Goal: Task Accomplishment & Management: Complete application form

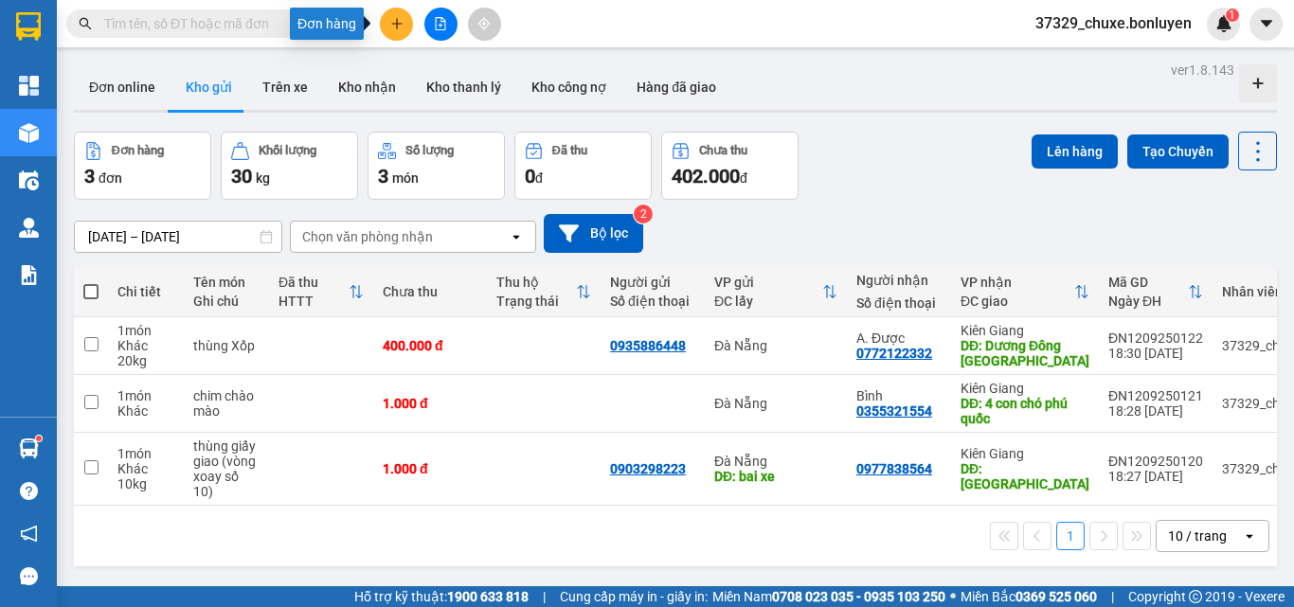
click at [401, 28] on icon "plus" at bounding box center [396, 23] width 13 height 13
click at [884, 83] on div "Đơn online Kho gửi Trên xe Kho nhận Kho thanh lý Kho công nợ Hàng đã giao" at bounding box center [675, 89] width 1203 height 50
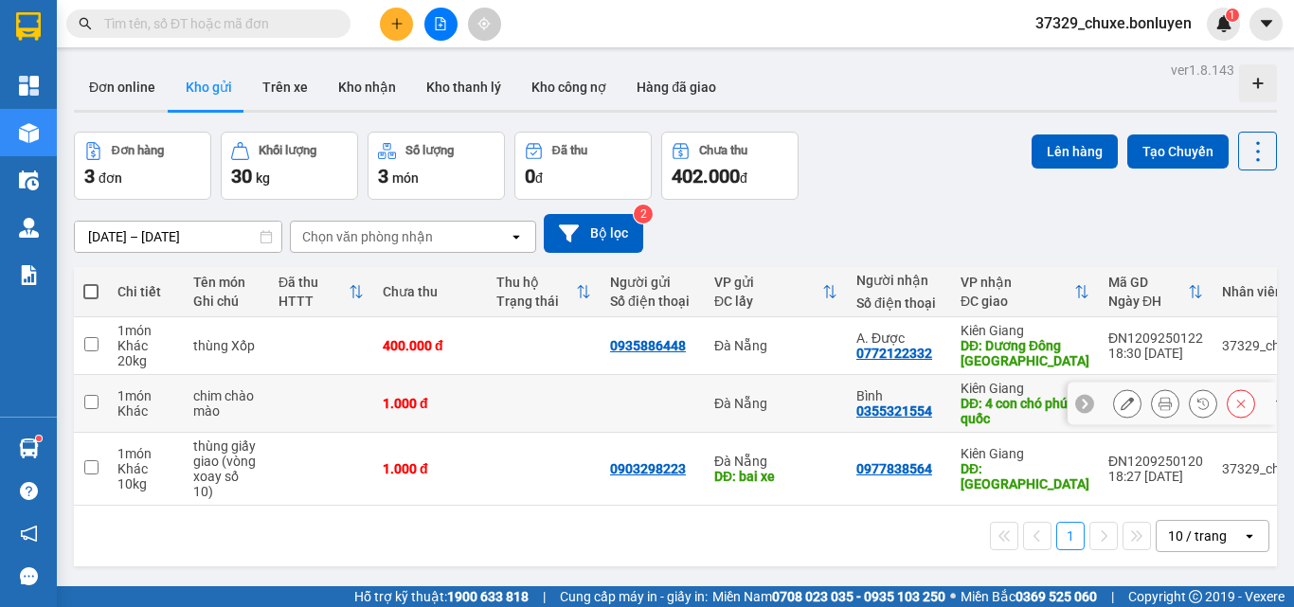
scroll to position [87, 0]
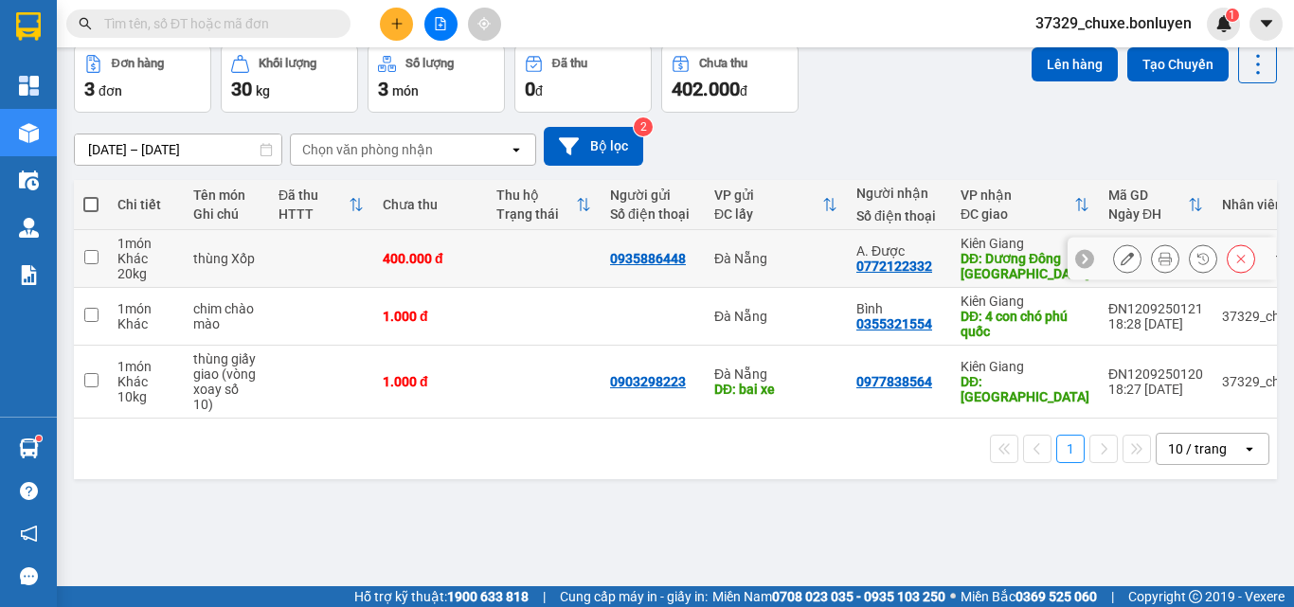
click at [98, 254] on input "checkbox" at bounding box center [91, 257] width 14 height 14
checkbox input "true"
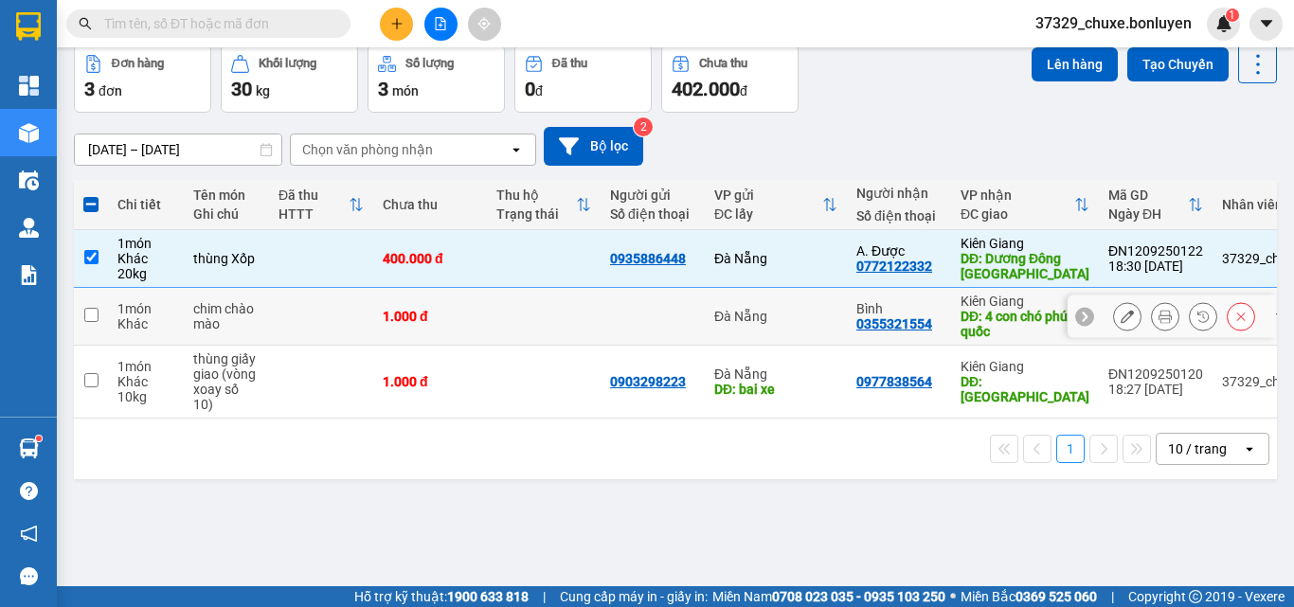
click at [94, 316] on input "checkbox" at bounding box center [91, 315] width 14 height 14
checkbox input "true"
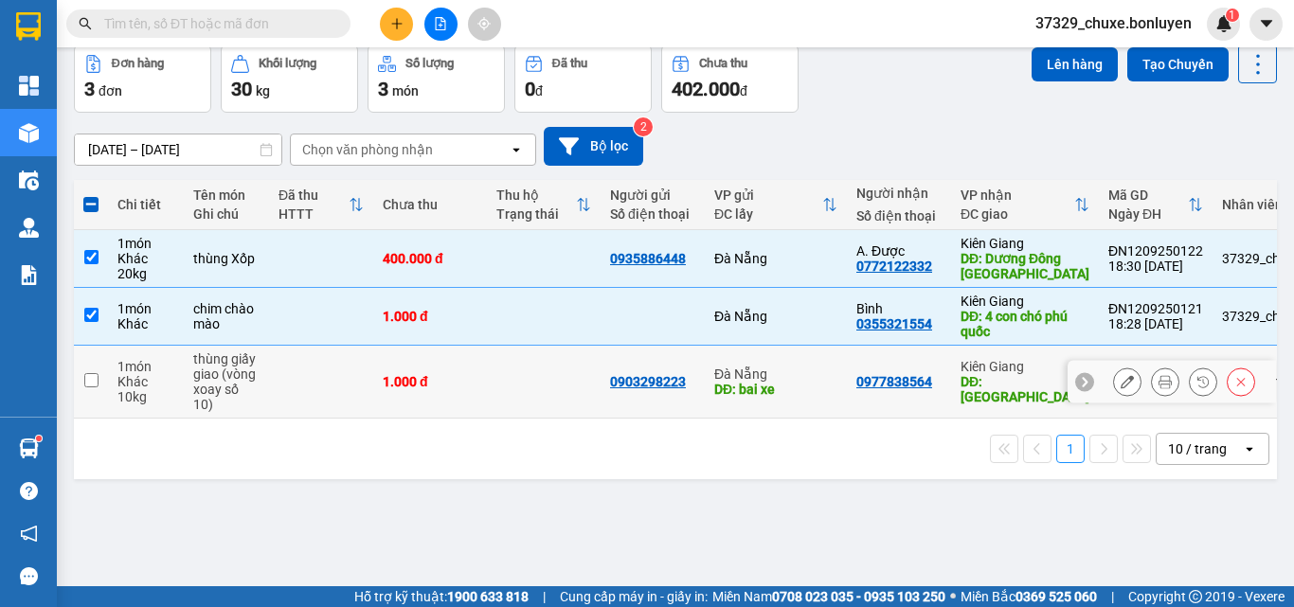
click at [90, 374] on input "checkbox" at bounding box center [91, 380] width 14 height 14
checkbox input "true"
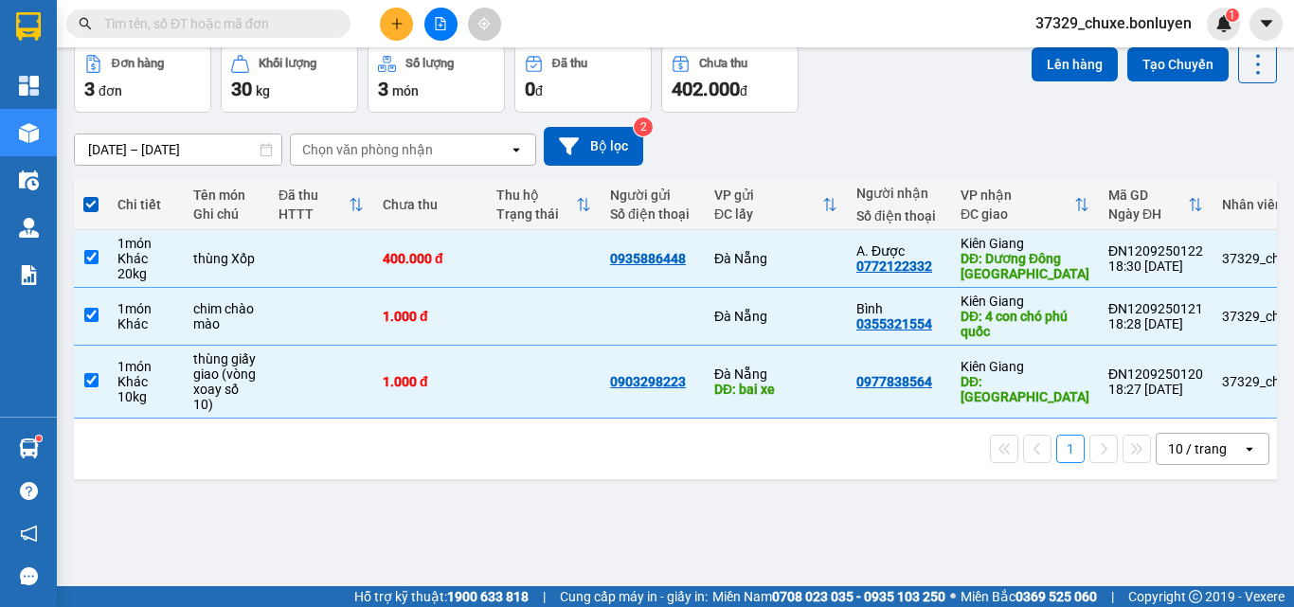
click at [91, 205] on span at bounding box center [90, 204] width 15 height 15
click at [91, 195] on input "checkbox" at bounding box center [91, 195] width 0 height 0
checkbox input "false"
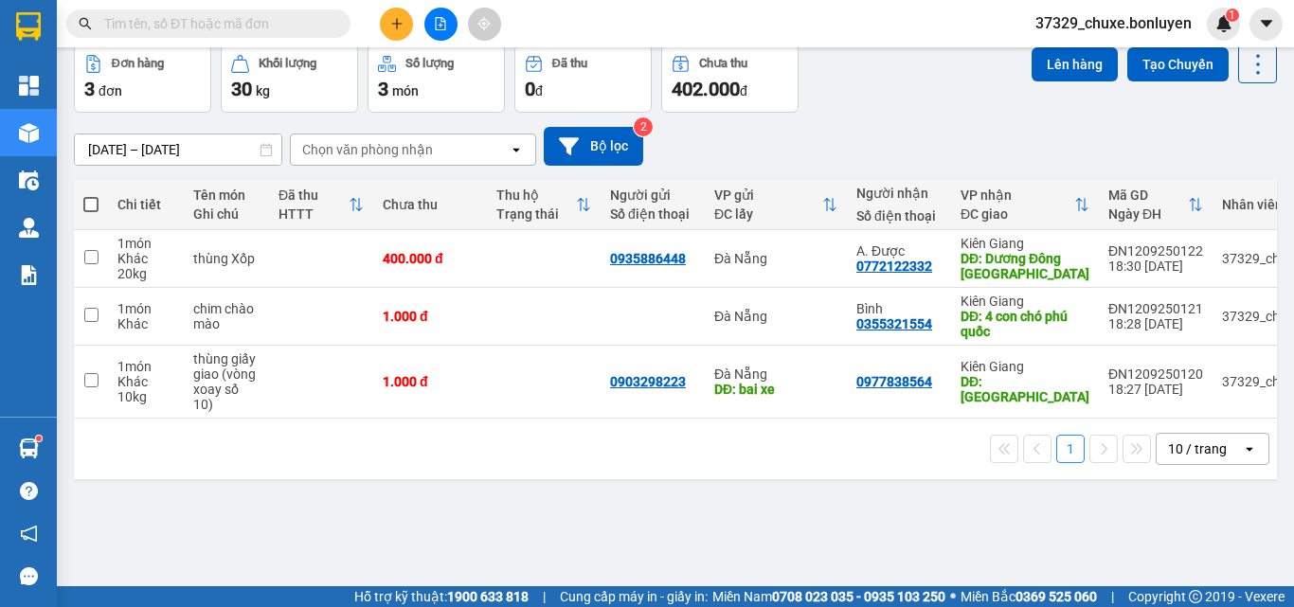
scroll to position [0, 0]
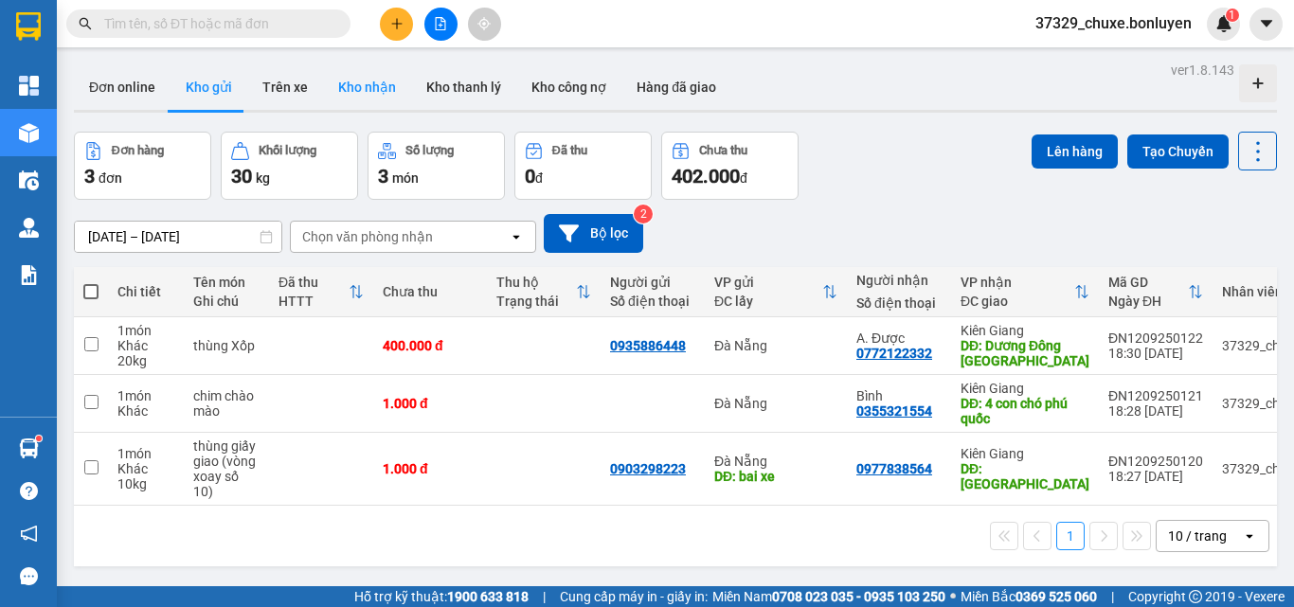
click at [369, 83] on button "Kho nhận" at bounding box center [367, 86] width 88 height 45
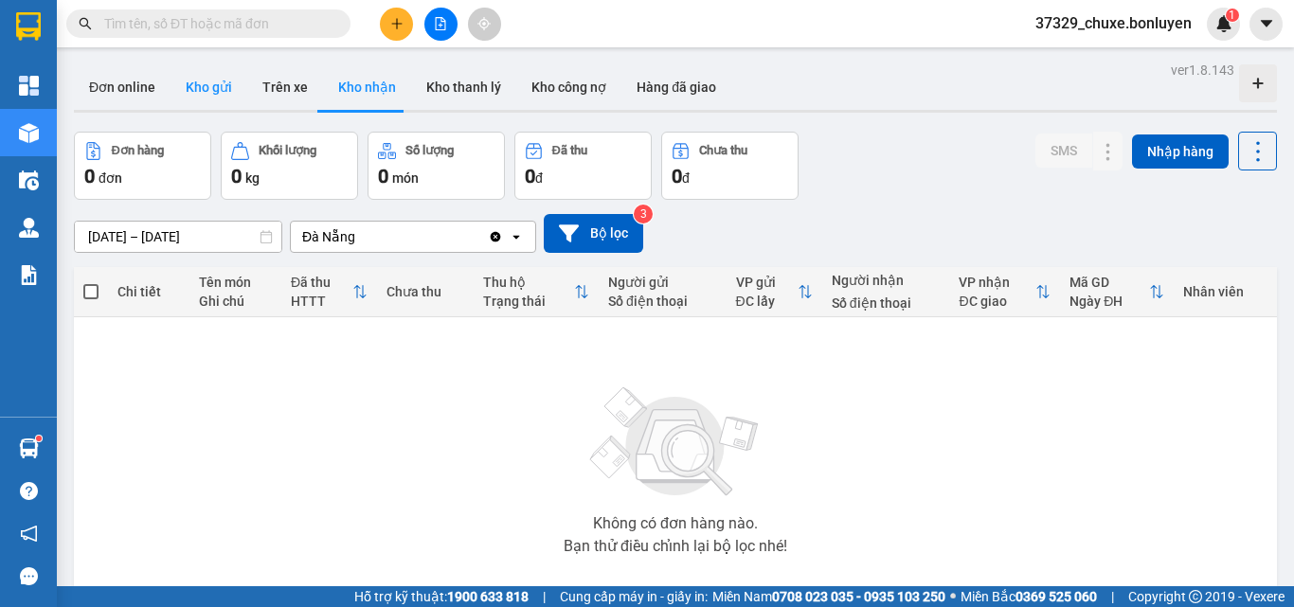
click at [215, 94] on button "Kho gửi" at bounding box center [208, 86] width 77 height 45
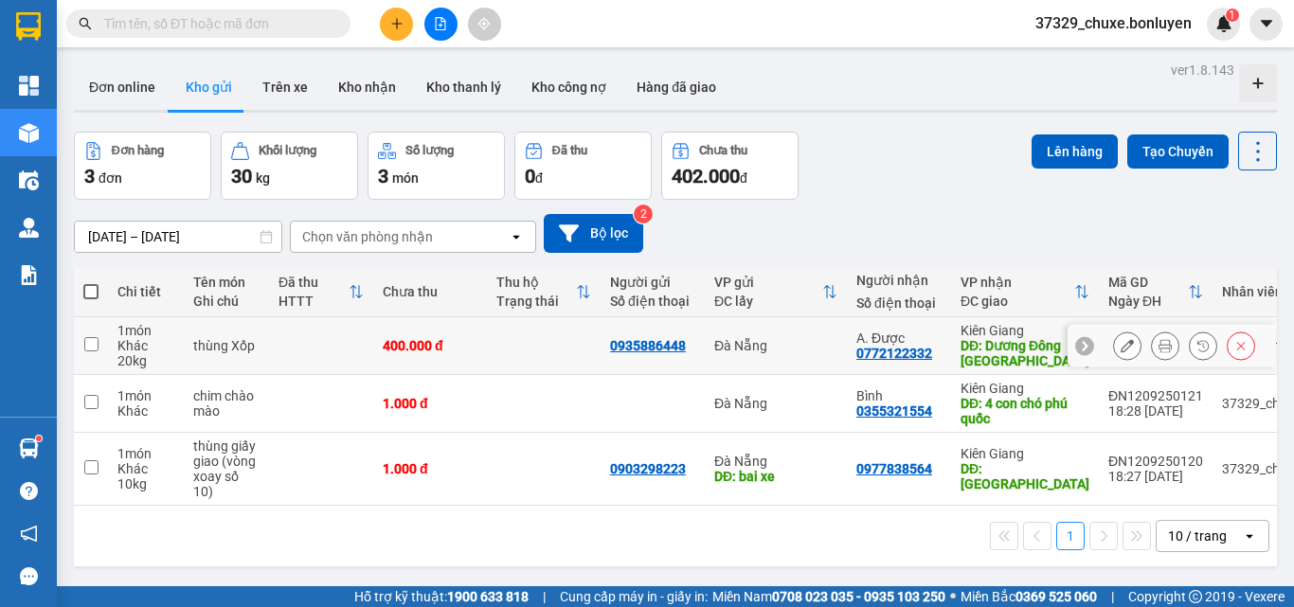
click at [490, 349] on td at bounding box center [544, 346] width 114 height 58
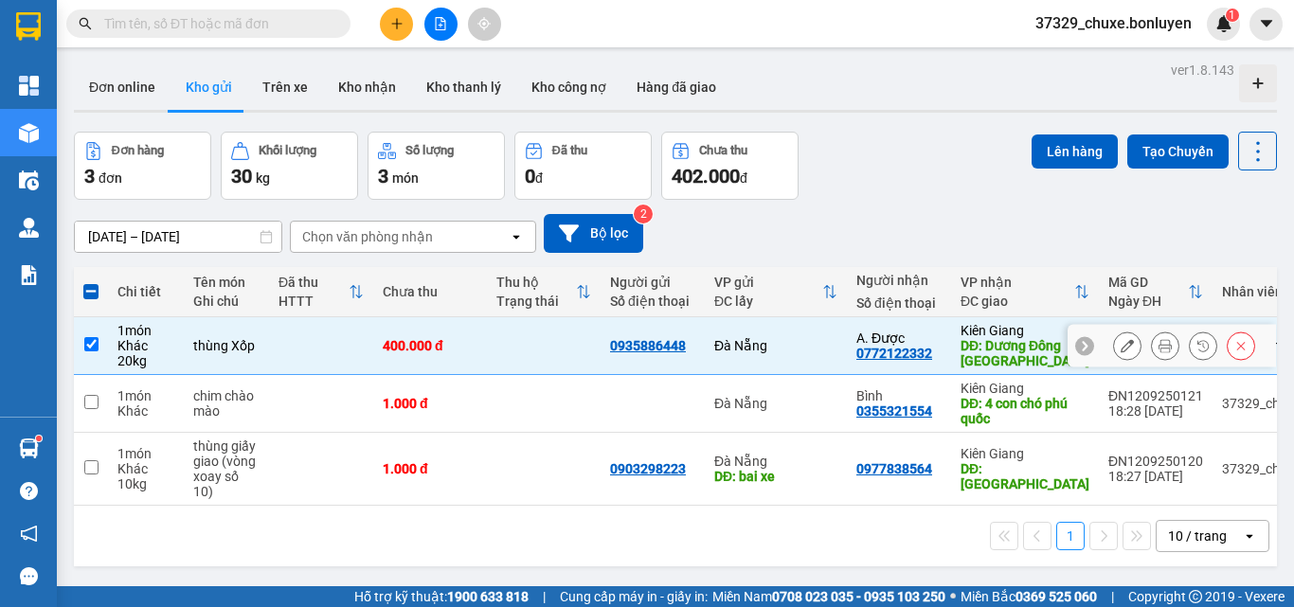
click at [490, 349] on td at bounding box center [544, 346] width 114 height 58
checkbox input "false"
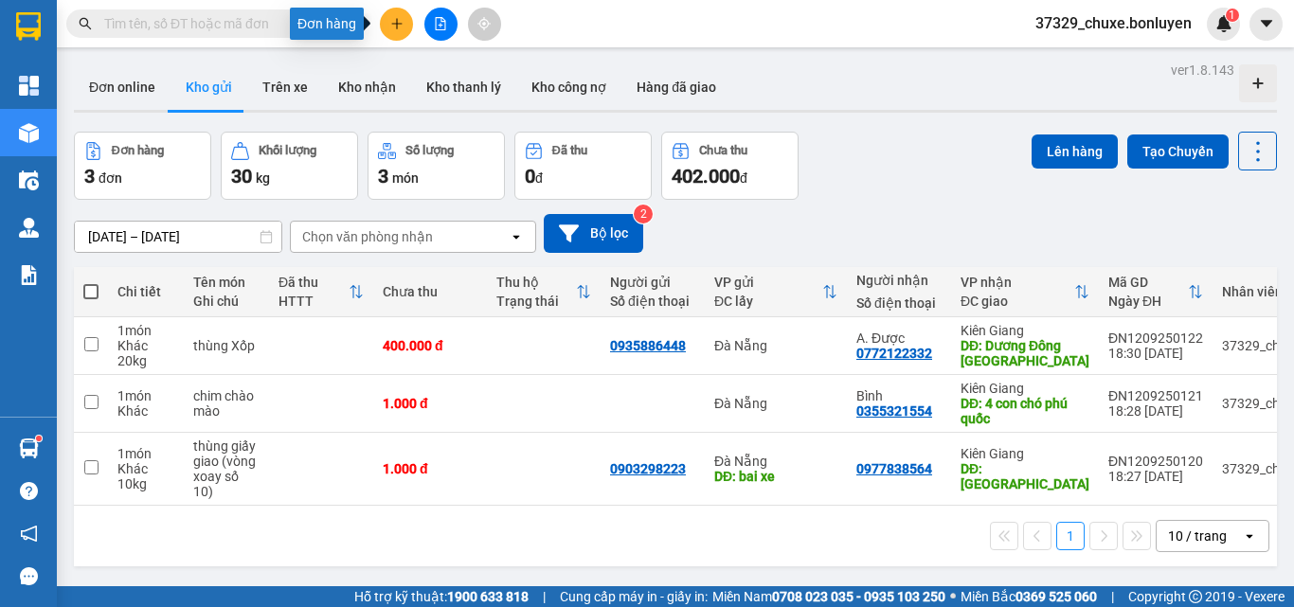
click at [398, 22] on icon "plus" at bounding box center [396, 23] width 13 height 13
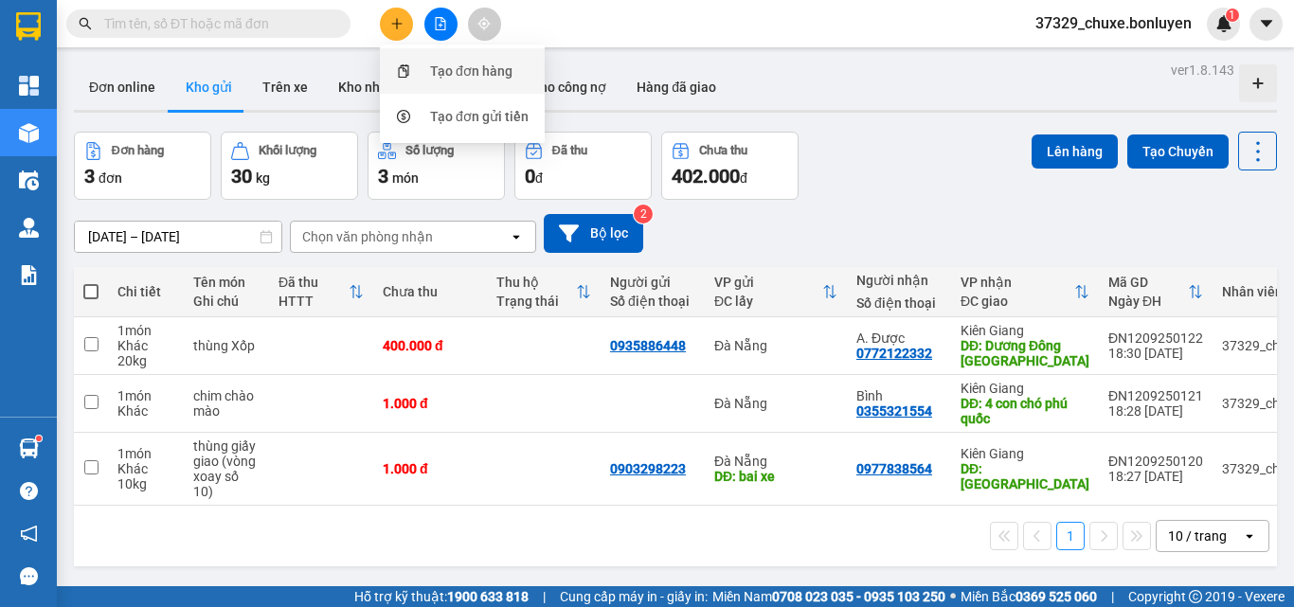
click at [418, 74] on div "Tạo đơn hàng" at bounding box center [462, 71] width 142 height 36
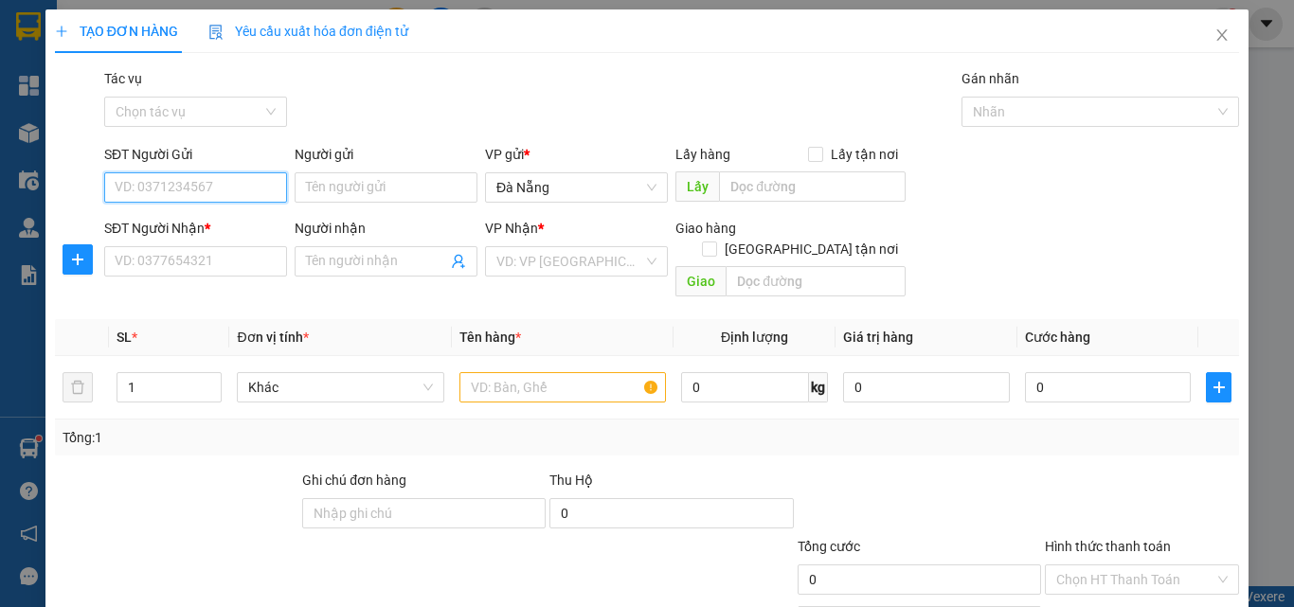
click at [233, 186] on input "SĐT Người Gửi" at bounding box center [195, 187] width 183 height 30
type input "0905527036"
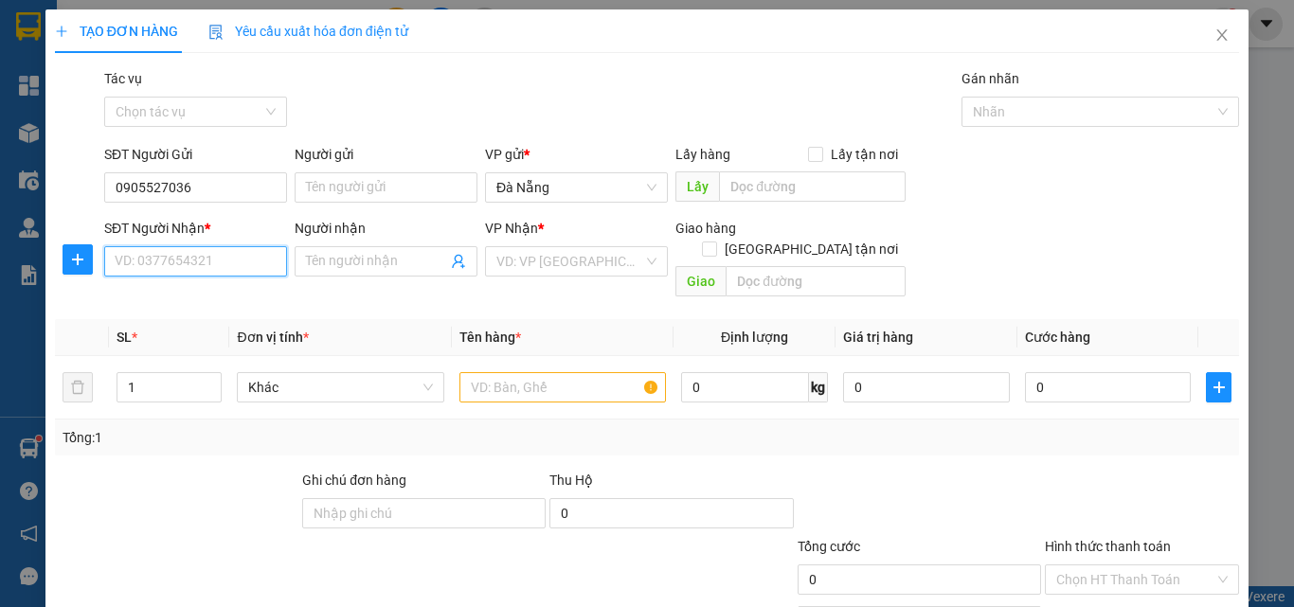
click at [218, 260] on input "SĐT Người Nhận *" at bounding box center [195, 261] width 183 height 30
type input "0939888813"
click at [357, 269] on input "Người nhận" at bounding box center [376, 261] width 141 height 21
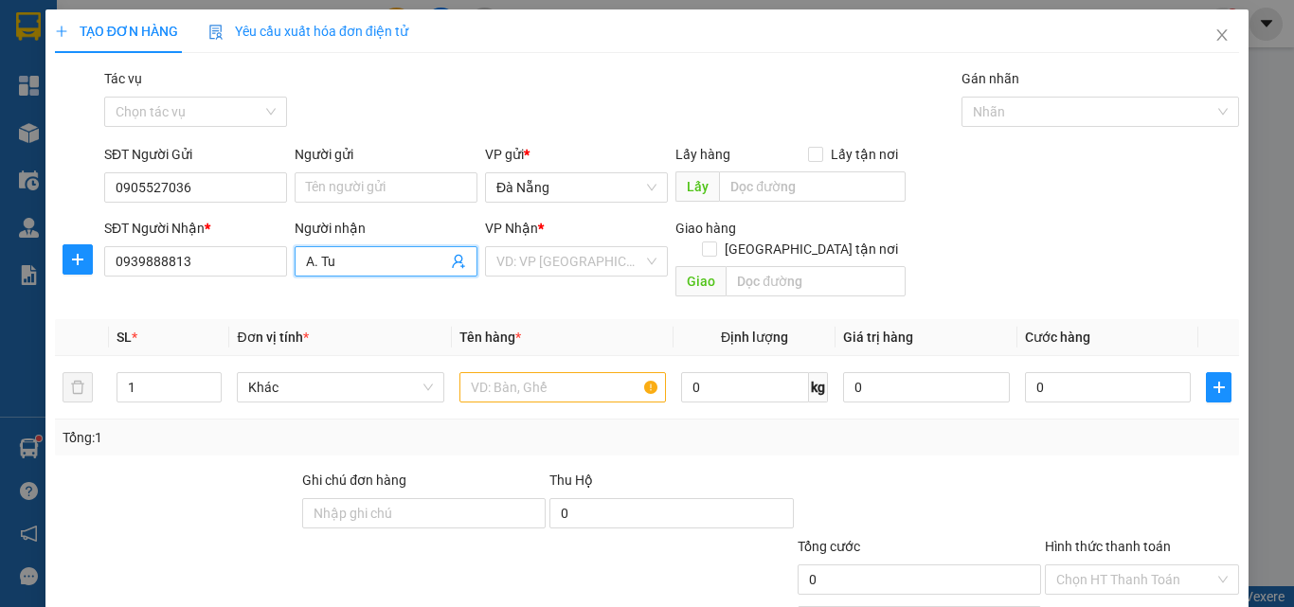
paste input "â"
paste input "ấn"
type input "A. Tuấn"
click at [573, 268] on input "search" at bounding box center [569, 261] width 147 height 28
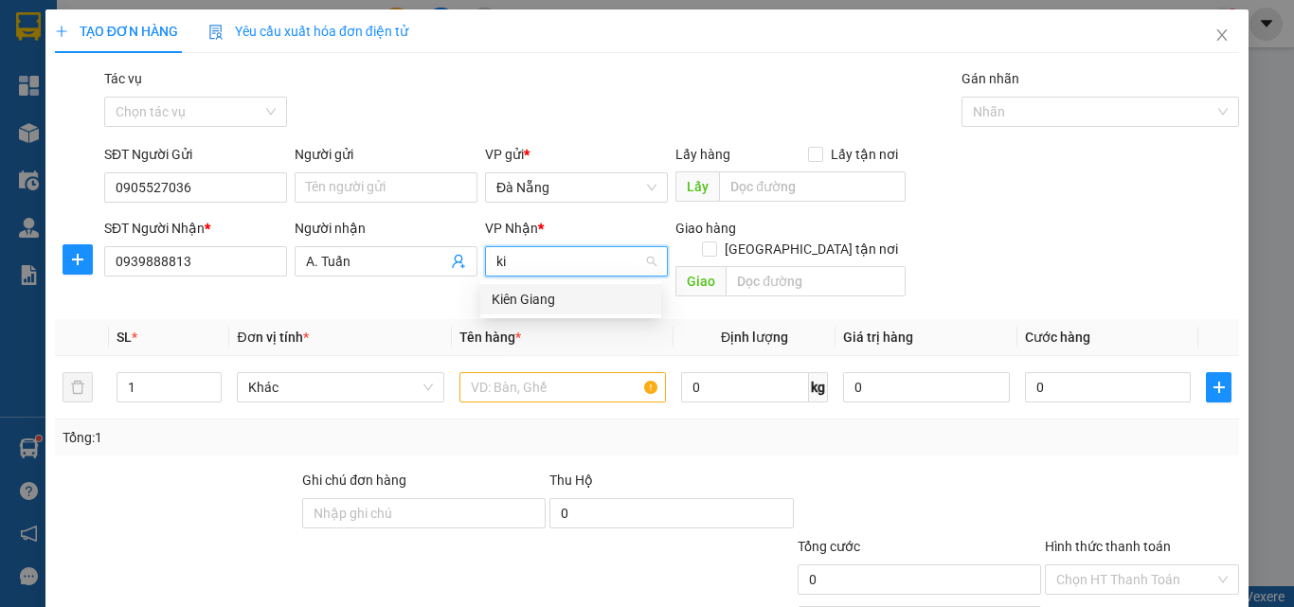
paste input "ên"
type input "kiên"
click at [535, 301] on div "Kiên Giang" at bounding box center [571, 299] width 158 height 21
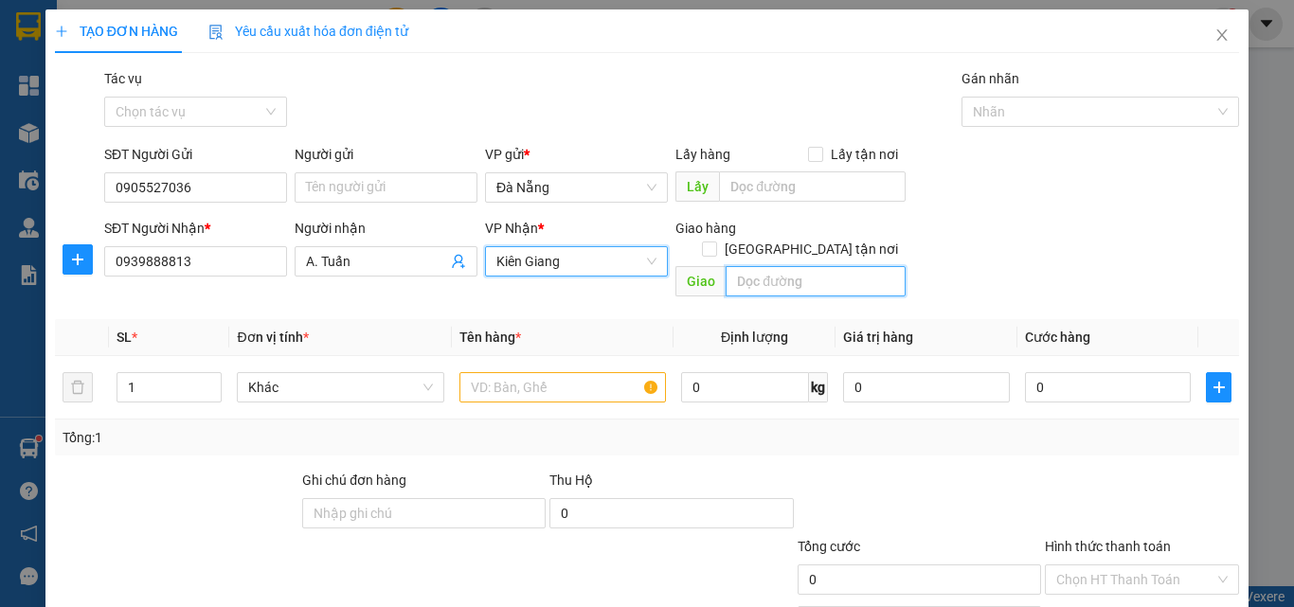
click at [765, 266] on input "text" at bounding box center [815, 281] width 180 height 30
paste input "ôi"
paste input "ối"
paste input "đa"
paste input "á"
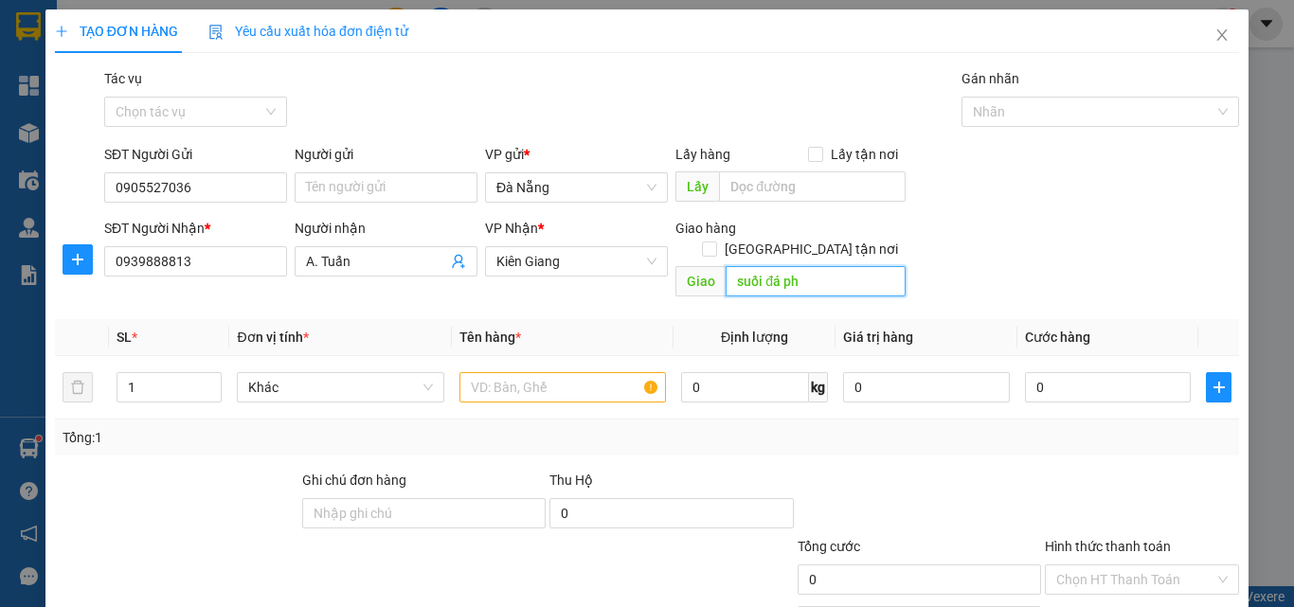
paste input "ú"
paste input "ô"
paste input "ốc"
type input "suối đá [GEOGRAPHIC_DATA]"
click at [181, 373] on input "1" at bounding box center [169, 387] width 104 height 28
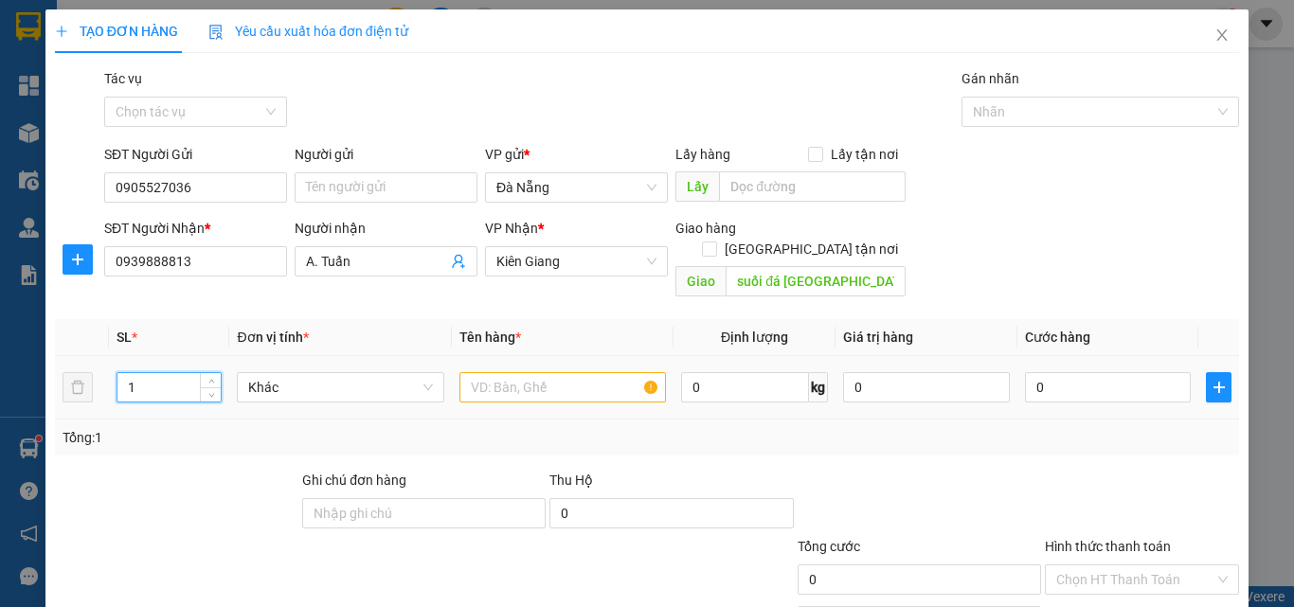
drag, startPoint x: 160, startPoint y: 367, endPoint x: 97, endPoint y: 366, distance: 63.5
click at [97, 366] on tr "1 Khác 0 kg 0 0" at bounding box center [647, 387] width 1184 height 63
type input "11"
click at [505, 381] on input "text" at bounding box center [562, 387] width 206 height 30
paste input "ô"
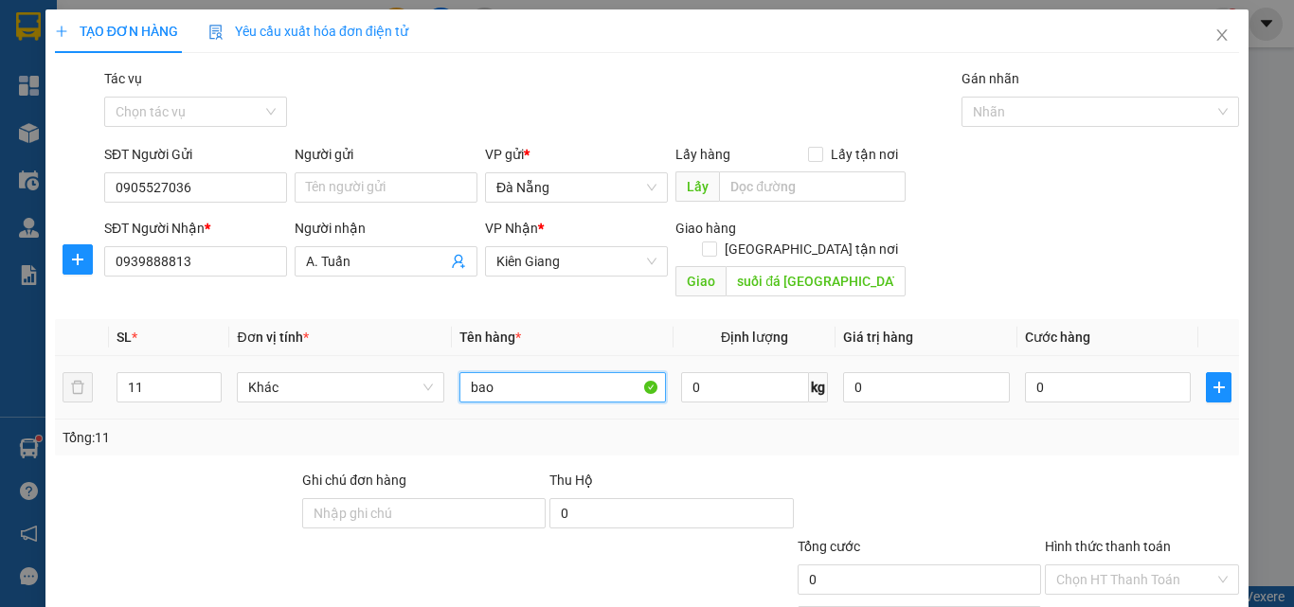
paste input "ống"
paste input "ách"
paste input "ảo"
paste input "ô"
paste input "à"
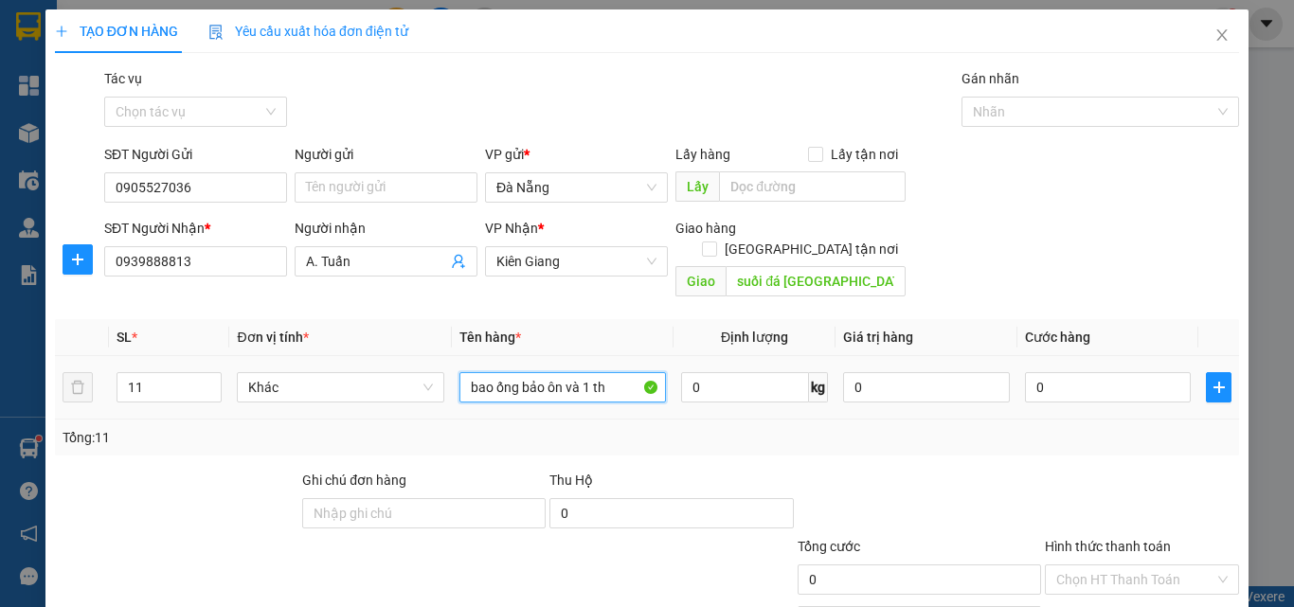
paste input "ùng"
paste input "â"
paste input "ấ"
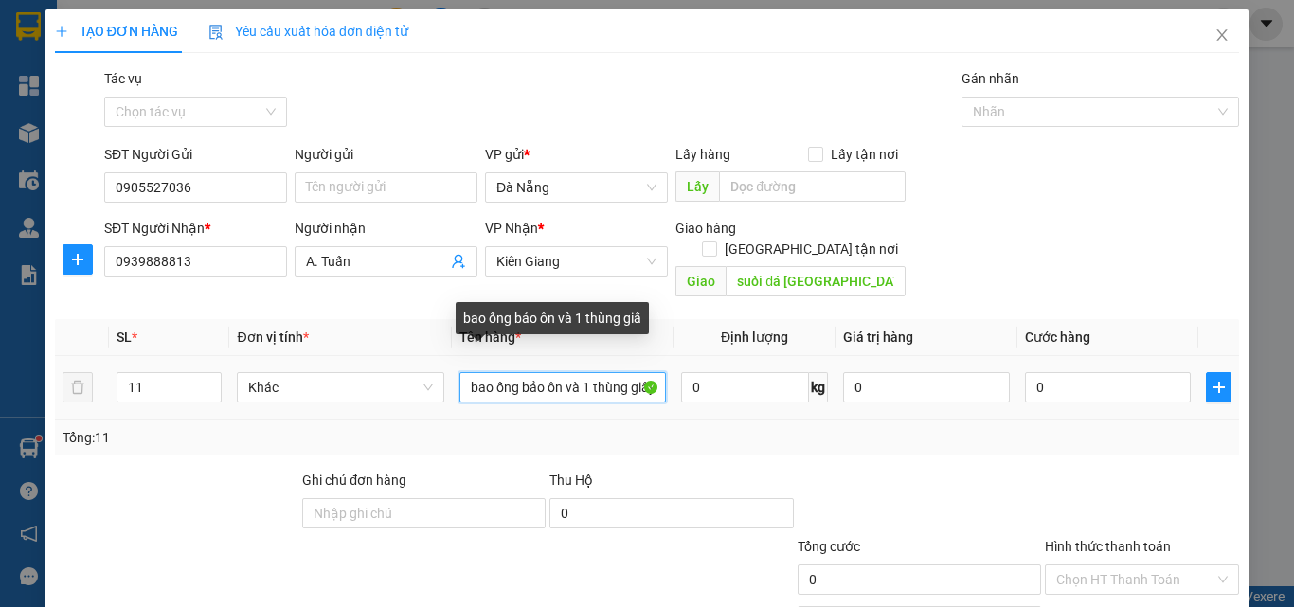
scroll to position [0, 6]
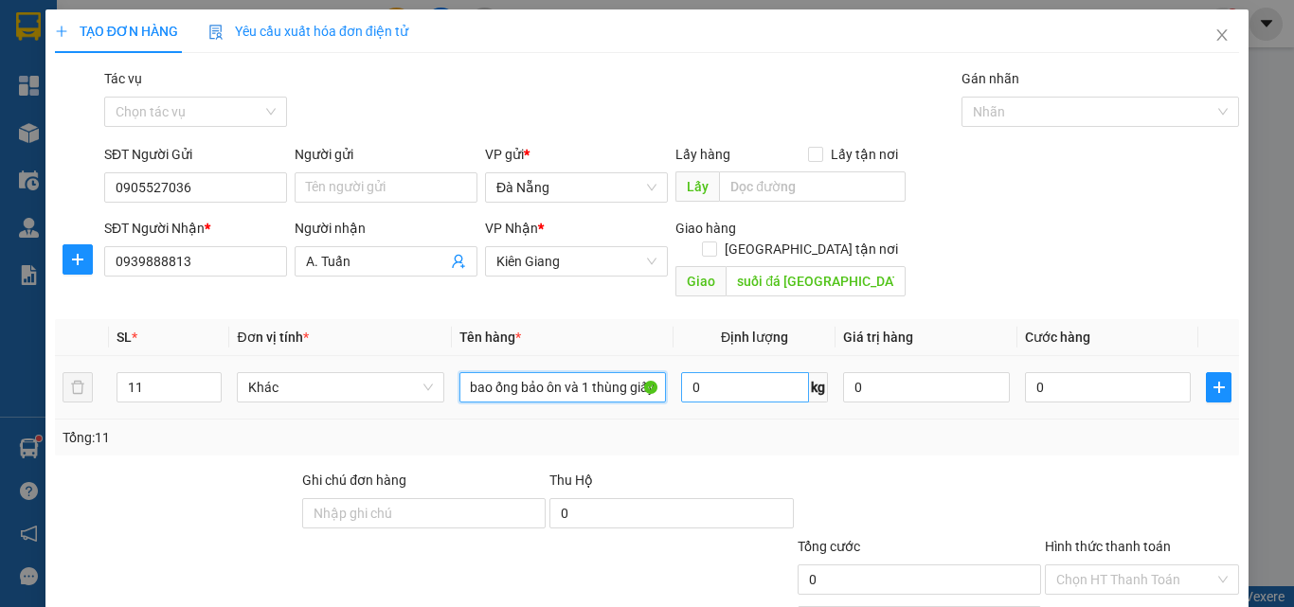
type input "bao ống bảo ôn và 1 thùng giấy"
click at [765, 372] on input "0" at bounding box center [744, 387] width 127 height 30
click at [855, 427] on div "Tổng: 11" at bounding box center [647, 437] width 1169 height 21
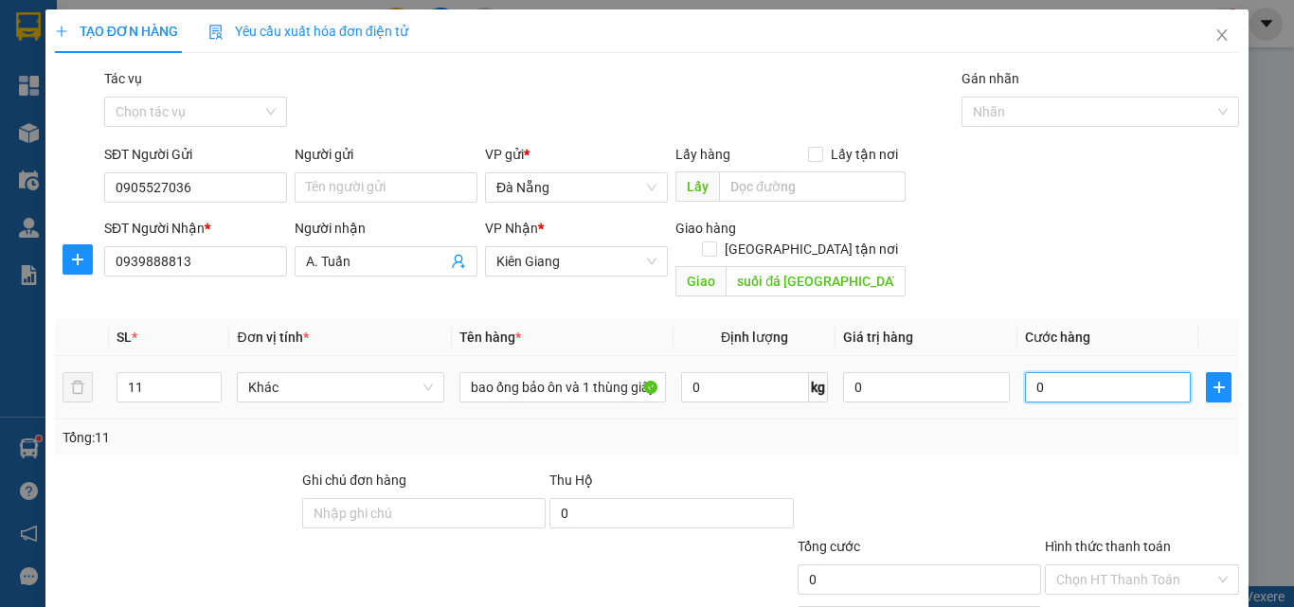
click at [1051, 374] on input "0" at bounding box center [1108, 387] width 167 height 30
type input "1"
type input "1.000"
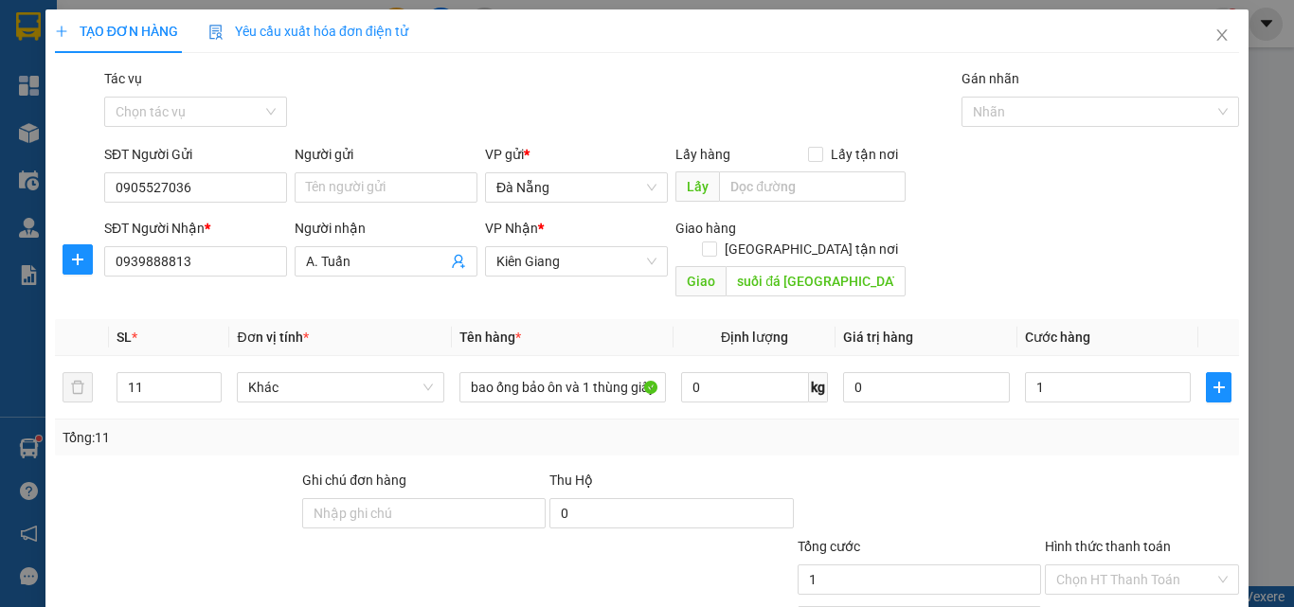
type input "1.000"
click at [855, 447] on div "Transit Pickup Surcharge Ids Transit Deliver Surcharge Ids Transit Deliver Surc…" at bounding box center [647, 376] width 1184 height 617
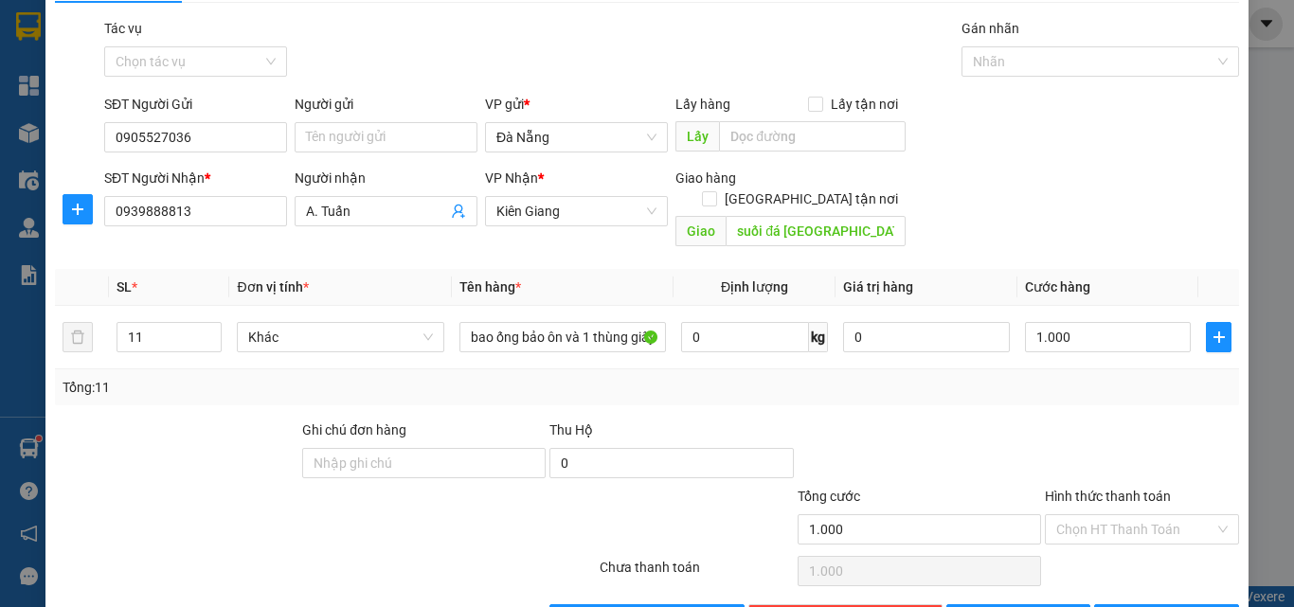
scroll to position [94, 0]
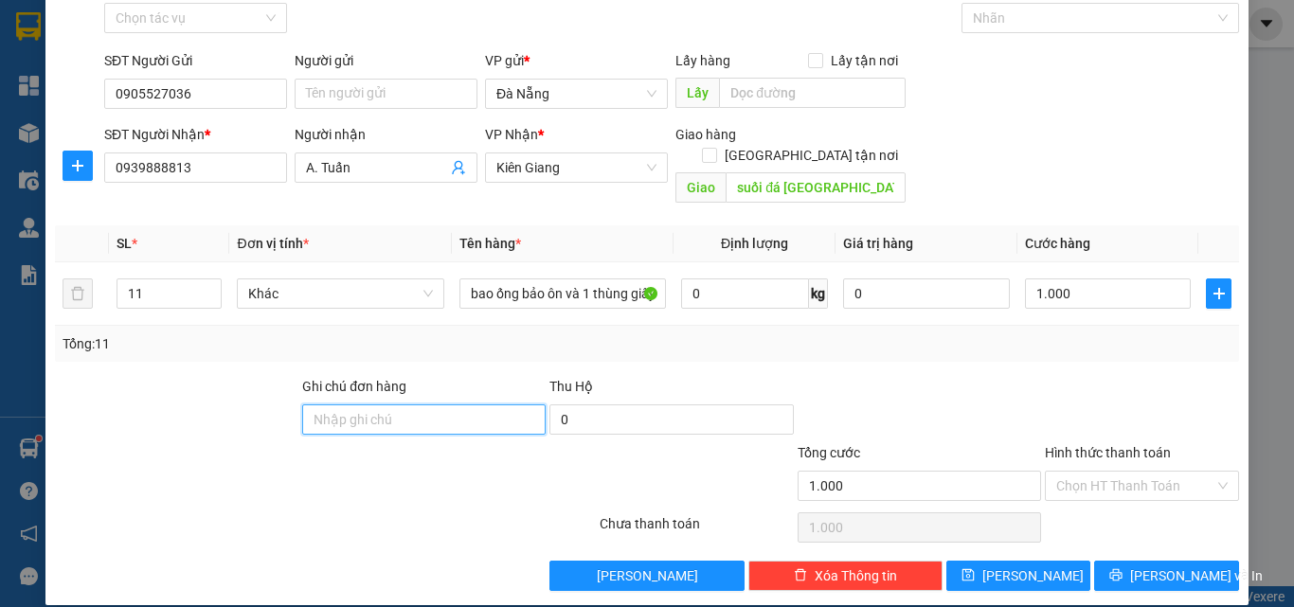
click at [471, 404] on input "Ghi chú đơn hàng" at bounding box center [423, 419] width 243 height 30
type input "Chưa Cước ( Cước Báo Sau )"
click at [990, 376] on div at bounding box center [919, 409] width 247 height 66
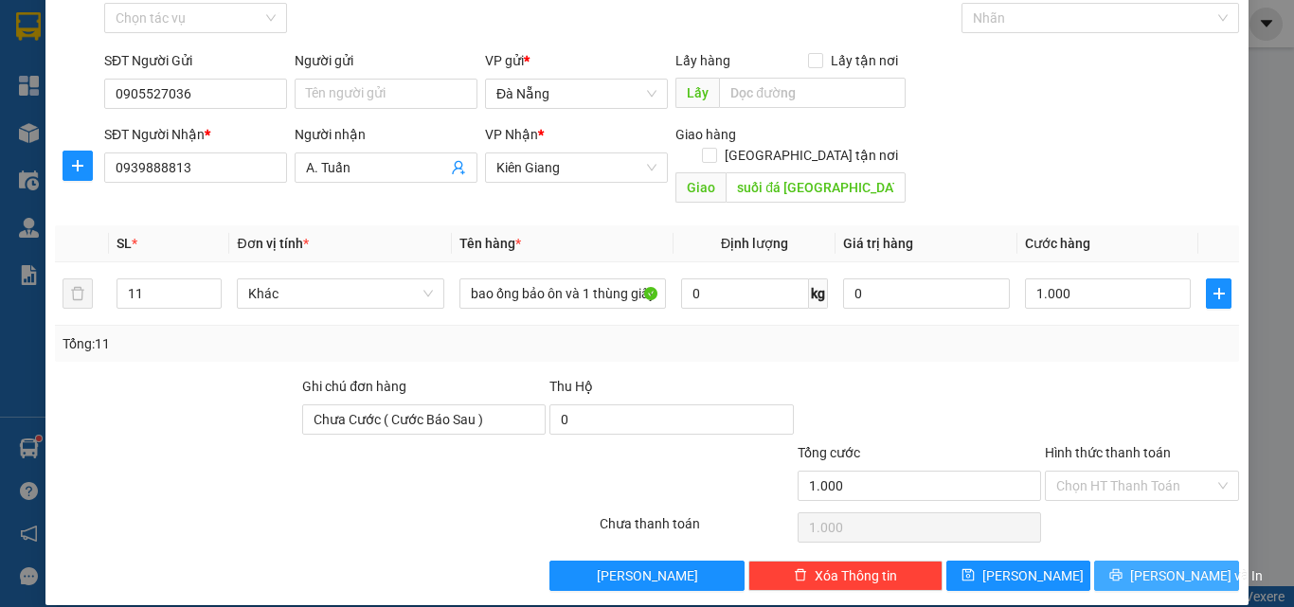
click at [1144, 565] on span "[PERSON_NAME] và In" at bounding box center [1196, 575] width 133 height 21
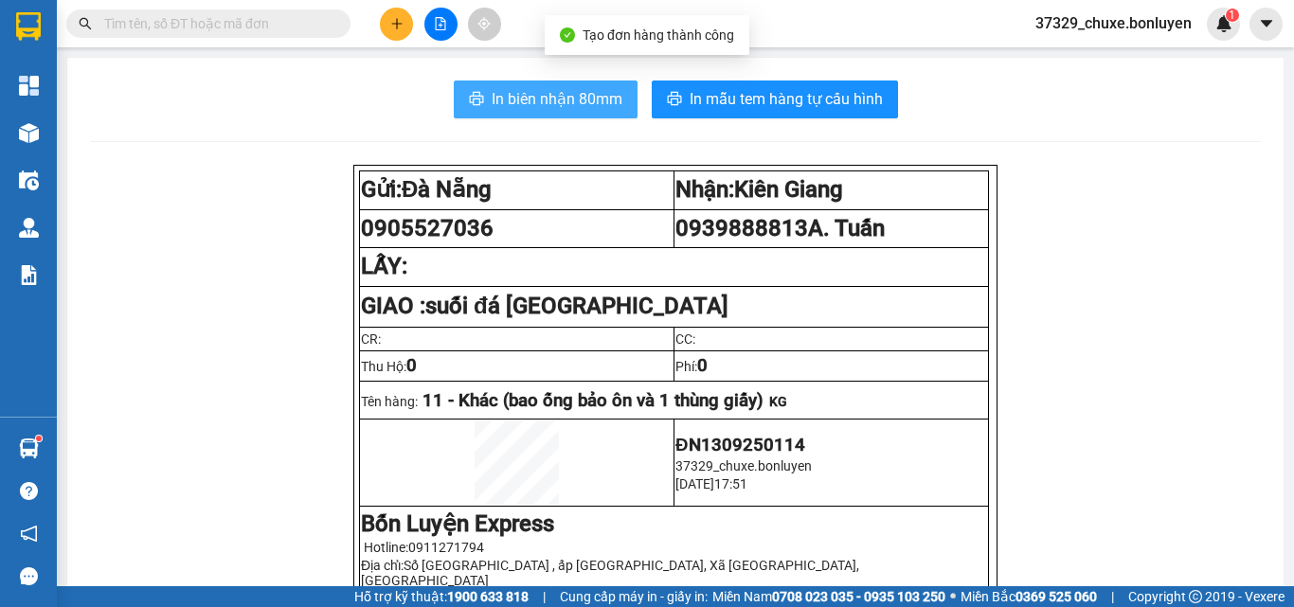
click at [580, 93] on span "In biên nhận 80mm" at bounding box center [557, 99] width 131 height 24
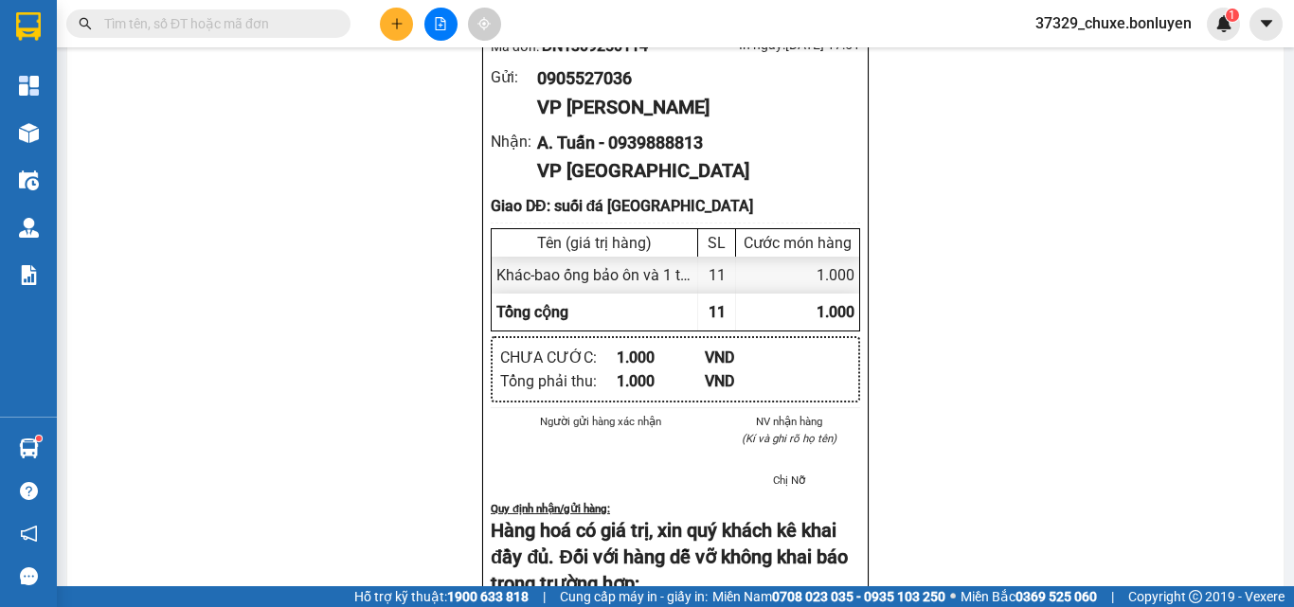
scroll to position [852, 0]
